Goal: Entertainment & Leisure: Consume media (video, audio)

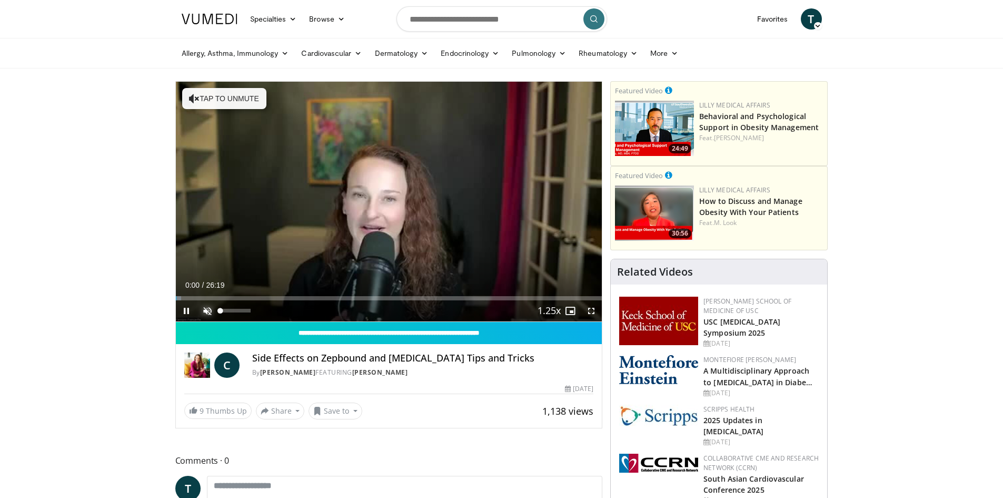
click at [208, 311] on span "Video Player" at bounding box center [207, 310] width 21 height 21
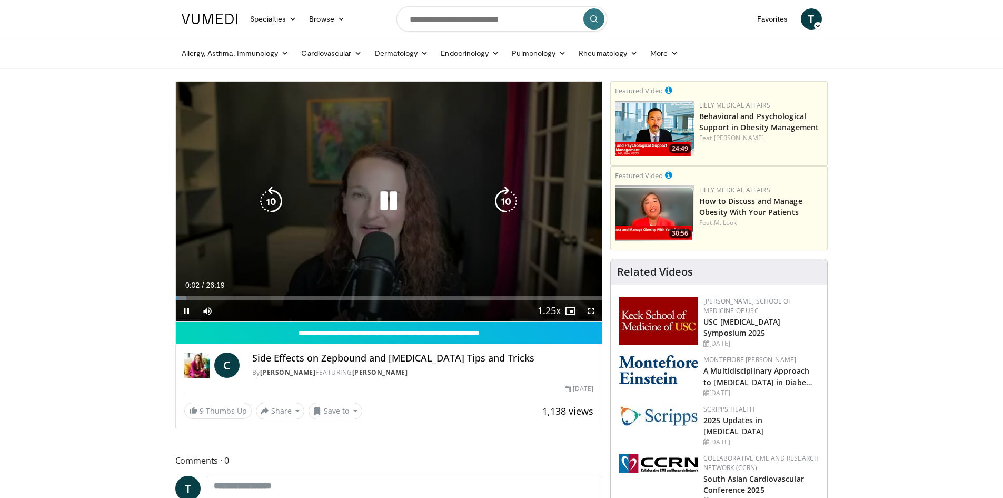
click at [499, 200] on icon "Video Player" at bounding box center [505, 200] width 29 height 29
click at [502, 200] on icon "Video Player" at bounding box center [505, 200] width 29 height 29
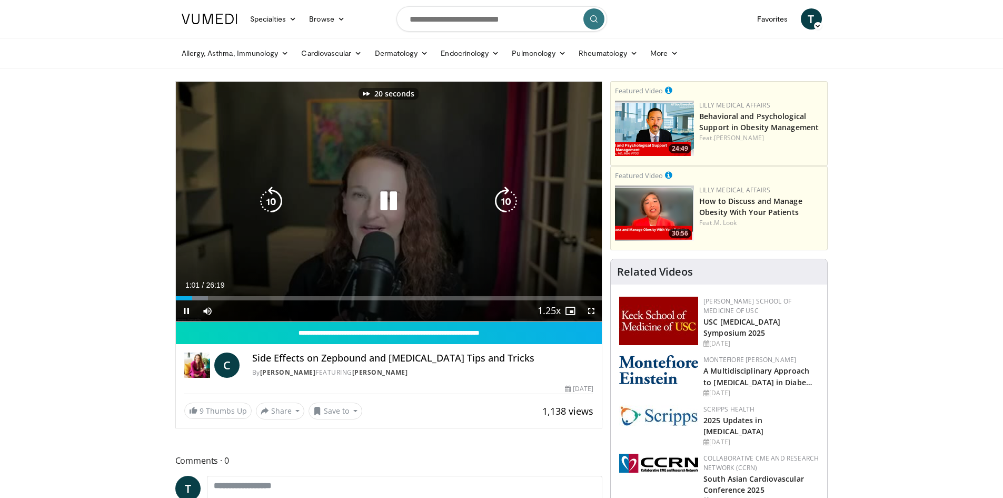
click at [502, 200] on icon "Video Player" at bounding box center [505, 200] width 29 height 29
click at [507, 194] on icon "Video Player" at bounding box center [505, 200] width 29 height 29
click at [388, 200] on icon "Video Player" at bounding box center [388, 200] width 29 height 29
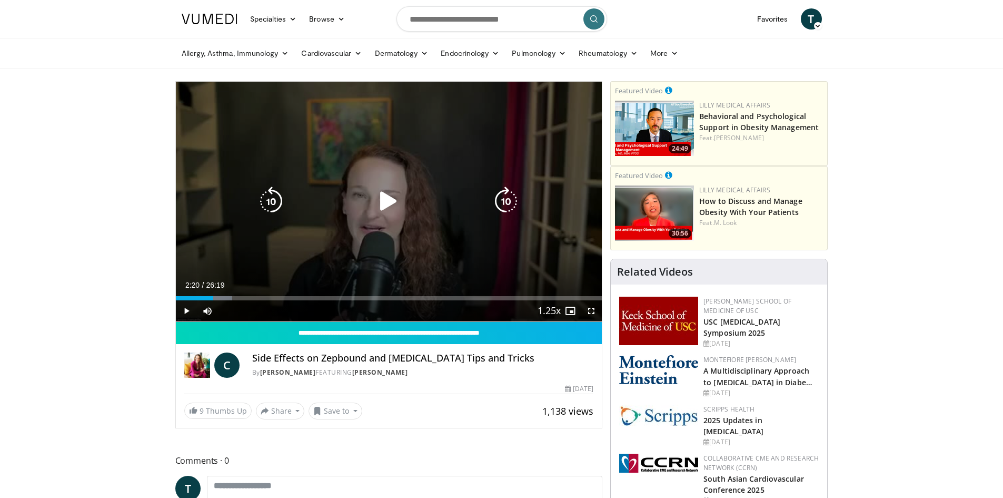
click at [391, 199] on icon "Video Player" at bounding box center [388, 200] width 29 height 29
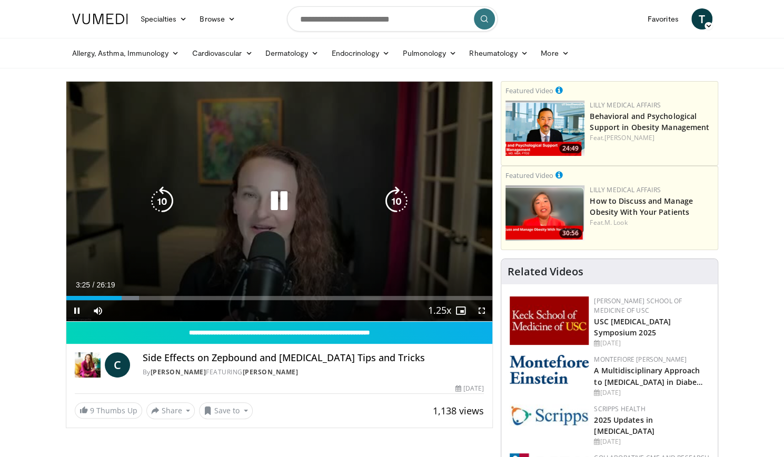
click at [172, 201] on icon "Video Player" at bounding box center [161, 200] width 29 height 29
click at [280, 204] on icon "Video Player" at bounding box center [278, 200] width 29 height 29
click at [280, 201] on icon "Video Player" at bounding box center [278, 200] width 29 height 29
click at [165, 196] on icon "Video Player" at bounding box center [161, 200] width 29 height 29
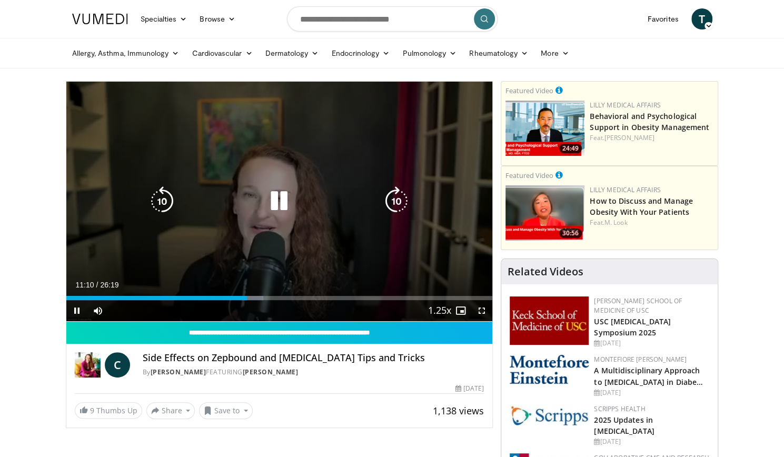
click at [287, 202] on icon "Video Player" at bounding box center [278, 200] width 29 height 29
